Goal: Information Seeking & Learning: Check status

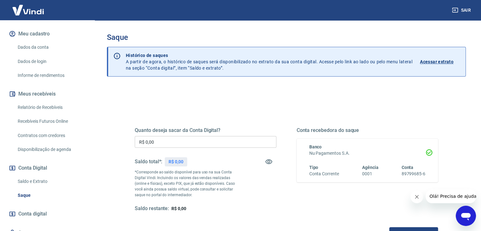
scroll to position [95, 0]
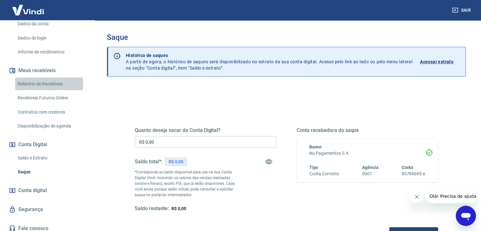
click at [41, 84] on link "Relatório de Recebíveis" at bounding box center [51, 84] width 72 height 13
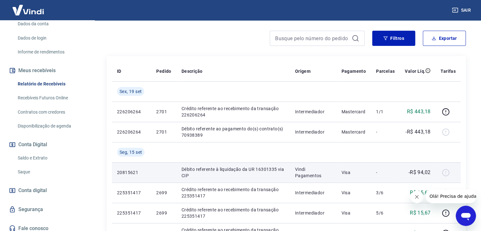
scroll to position [95, 0]
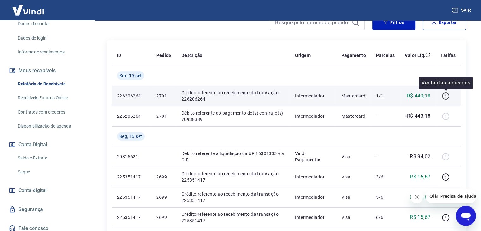
click at [447, 96] on icon "button" at bounding box center [446, 96] width 8 height 8
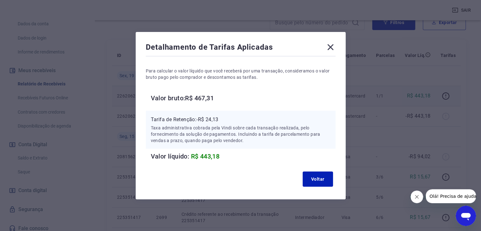
click at [333, 49] on icon at bounding box center [331, 47] width 10 height 10
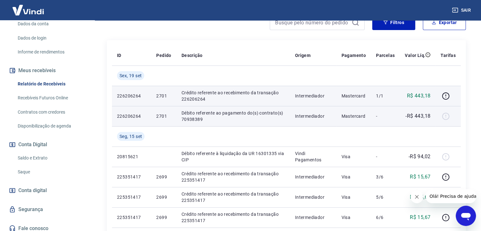
click at [212, 117] on p "Débito referente ao pagamento do(s) contrato(s) 70938389" at bounding box center [233, 116] width 103 height 13
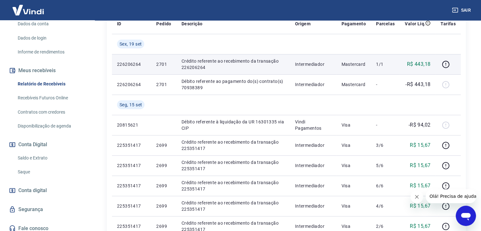
scroll to position [99, 0]
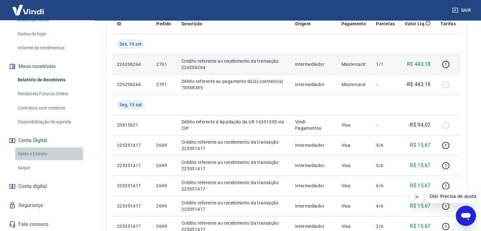
click at [46, 153] on link "Saldo e Extrato" at bounding box center [51, 153] width 72 height 13
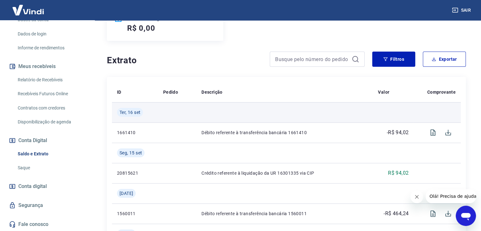
scroll to position [127, 0]
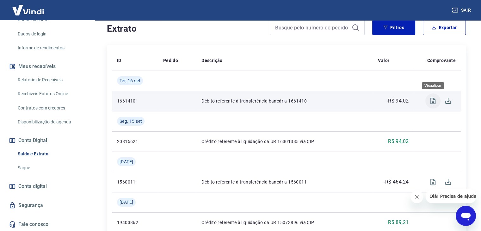
click at [431, 100] on icon "Visualizar" at bounding box center [433, 101] width 8 height 8
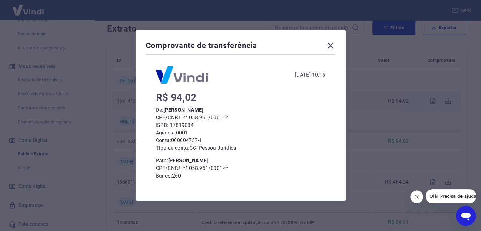
scroll to position [3, 0]
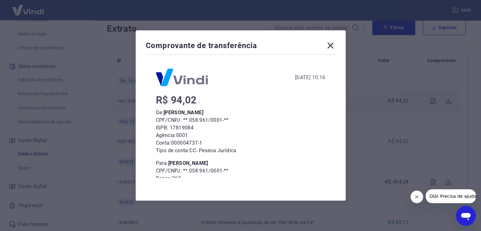
click at [332, 47] on icon at bounding box center [331, 45] width 10 height 10
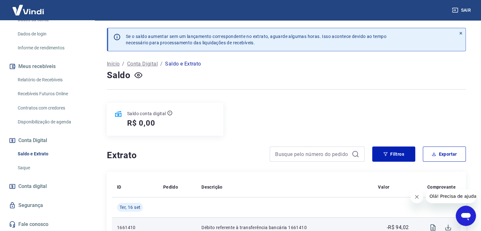
scroll to position [0, 0]
click at [32, 166] on link "Saque" at bounding box center [51, 167] width 72 height 13
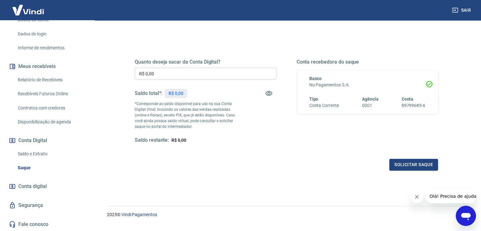
scroll to position [82, 0]
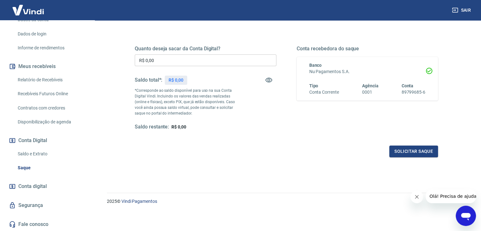
click at [45, 187] on span "Conta digital" at bounding box center [32, 186] width 28 height 9
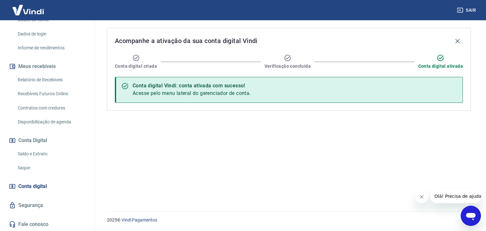
click at [51, 80] on link "Relatório de Recebíveis" at bounding box center [51, 79] width 72 height 13
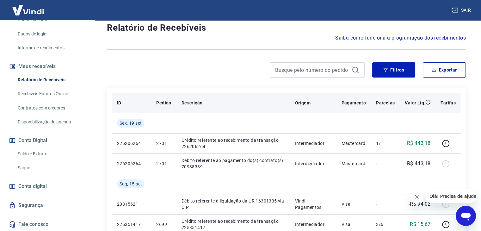
scroll to position [63, 0]
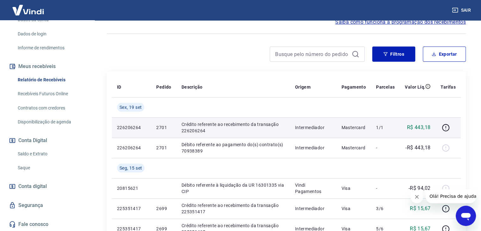
click at [150, 131] on td "226206264" at bounding box center [131, 127] width 39 height 20
click at [134, 129] on p "226206264" at bounding box center [131, 127] width 29 height 6
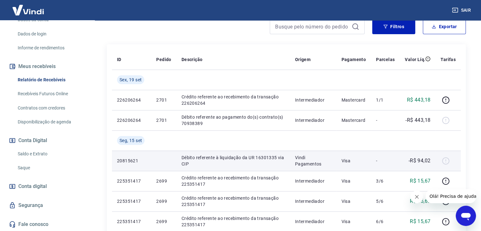
scroll to position [95, 0]
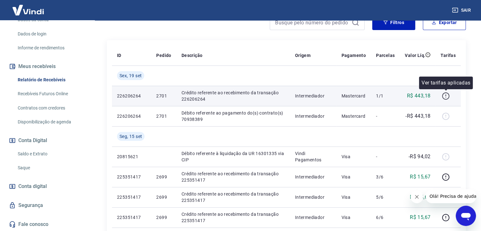
click at [448, 98] on icon "button" at bounding box center [445, 95] width 7 height 7
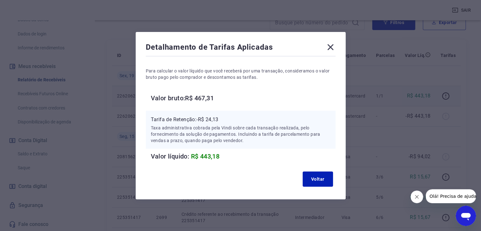
click at [333, 48] on icon at bounding box center [331, 47] width 10 height 10
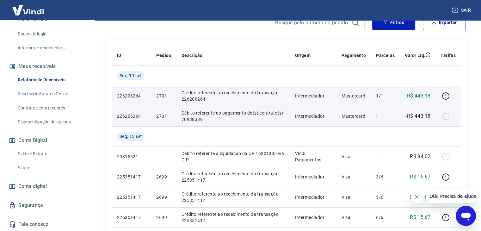
click at [446, 117] on div at bounding box center [448, 116] width 15 height 10
click at [373, 117] on td "-" at bounding box center [385, 116] width 29 height 20
drag, startPoint x: 320, startPoint y: 118, endPoint x: 267, endPoint y: 115, distance: 52.9
click at [296, 117] on p "Intermediador" at bounding box center [313, 116] width 36 height 6
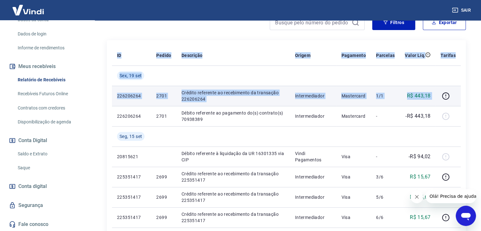
drag, startPoint x: 115, startPoint y: 116, endPoint x: 474, endPoint y: 125, distance: 358.9
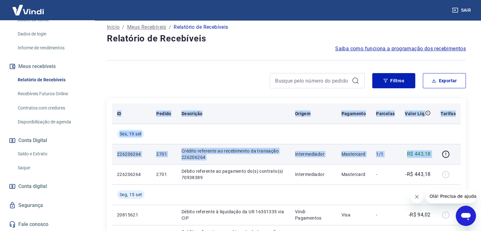
scroll to position [0, 0]
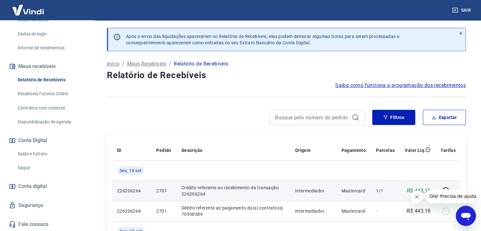
click at [262, 90] on div at bounding box center [286, 97] width 359 height 16
